Goal: Task Accomplishment & Management: Manage account settings

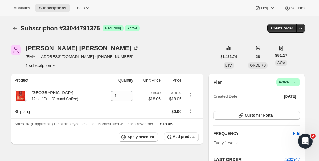
click at [300, 83] on span "Success Active |" at bounding box center [288, 81] width 24 height 7
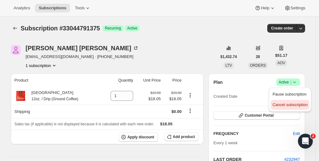
click at [297, 105] on span "Cancel subscription" at bounding box center [290, 104] width 35 height 5
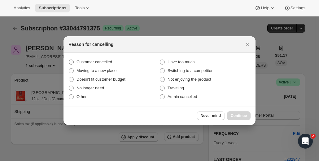
click at [72, 62] on span ":rbk:" at bounding box center [71, 61] width 5 height 5
click at [69, 60] on input "Customer cancelled" at bounding box center [69, 59] width 0 height 0
radio input "true"
click at [243, 116] on span "Continue" at bounding box center [239, 115] width 16 height 5
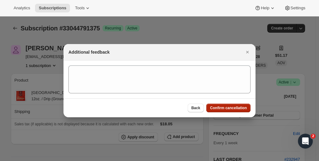
click at [236, 107] on span "Confirm cancellation" at bounding box center [228, 107] width 37 height 5
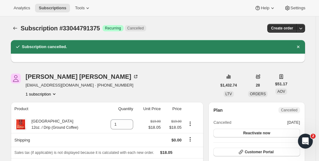
drag, startPoint x: 198, startPoint y: 26, endPoint x: 187, endPoint y: 20, distance: 12.3
click at [188, 22] on div "Subscription #33044791375. This page is ready Subscription #33044791375 Success…" at bounding box center [158, 28] width 294 height 24
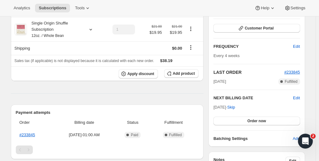
scroll to position [124, 0]
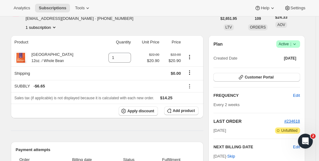
scroll to position [31, 0]
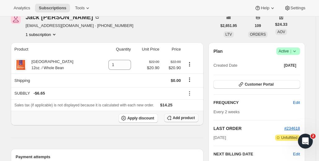
click at [181, 119] on span "Add product" at bounding box center [184, 117] width 22 height 5
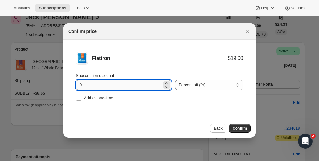
click at [103, 90] on input "0" at bounding box center [119, 85] width 86 height 10
drag, startPoint x: 91, startPoint y: 86, endPoint x: 76, endPoint y: 87, distance: 15.8
click at [76, 87] on input "0" at bounding box center [119, 85] width 86 height 10
click at [75, 87] on li "Flatiron $19.00 Subscription discount 0 Percent off (%) Amount off ($) Percent …" at bounding box center [159, 77] width 192 height 75
click at [87, 83] on input "0" at bounding box center [119, 85] width 86 height 10
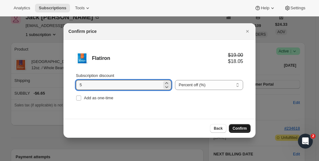
type input "5"
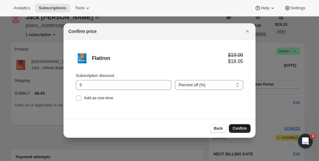
click at [240, 129] on span "Confirm" at bounding box center [240, 128] width 14 height 5
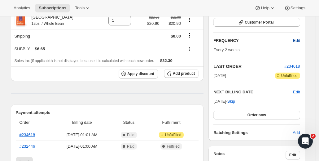
scroll to position [62, 0]
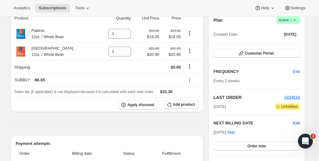
click at [297, 124] on span "Edit" at bounding box center [296, 123] width 7 height 6
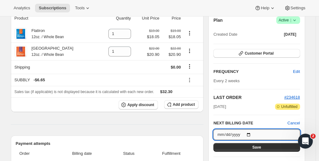
click at [252, 133] on input "2025-10-12" at bounding box center [256, 134] width 86 height 11
type input "2025-10-05"
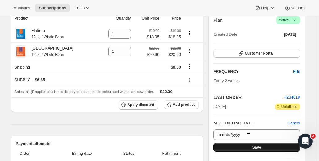
click at [253, 146] on button "Save" at bounding box center [256, 147] width 86 height 9
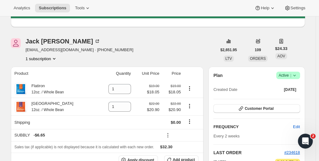
scroll to position [0, 0]
